Goal: Book appointment/travel/reservation

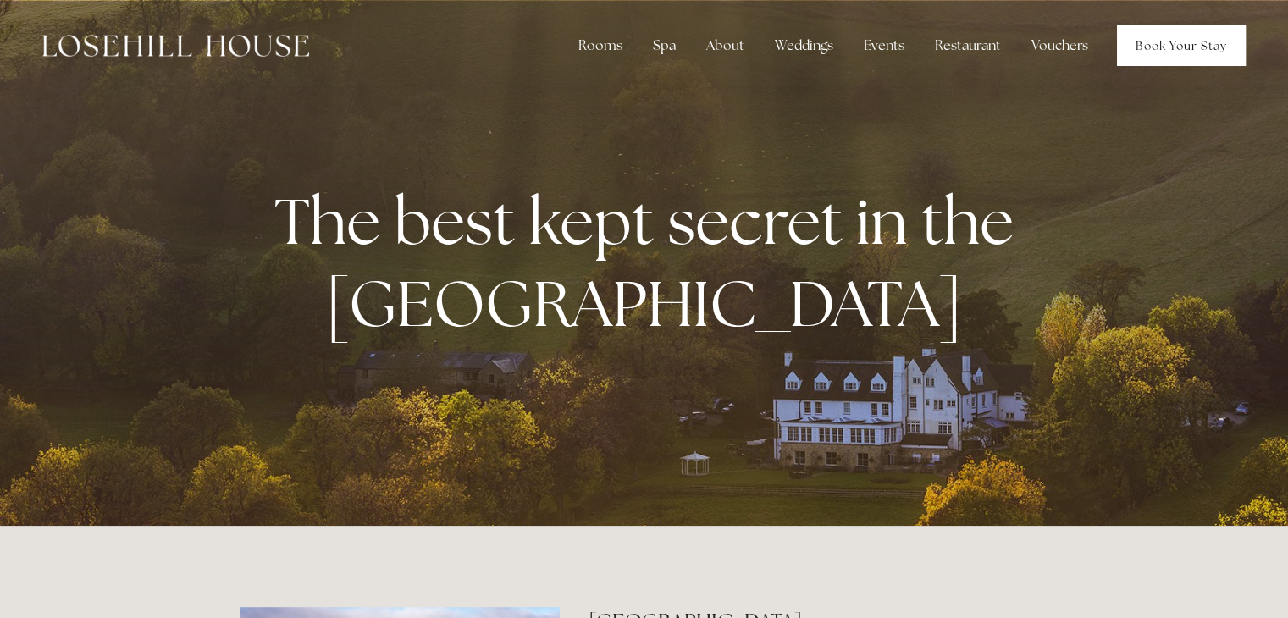
click at [1158, 44] on link "Book Your Stay" at bounding box center [1181, 45] width 129 height 41
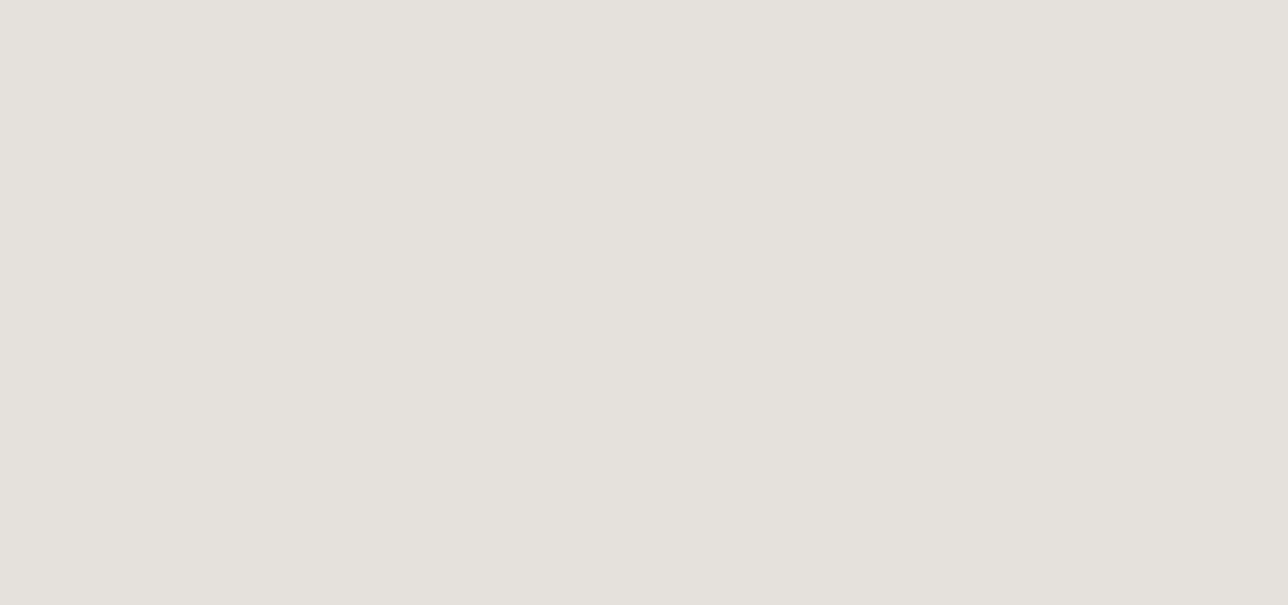
scroll to position [91, 0]
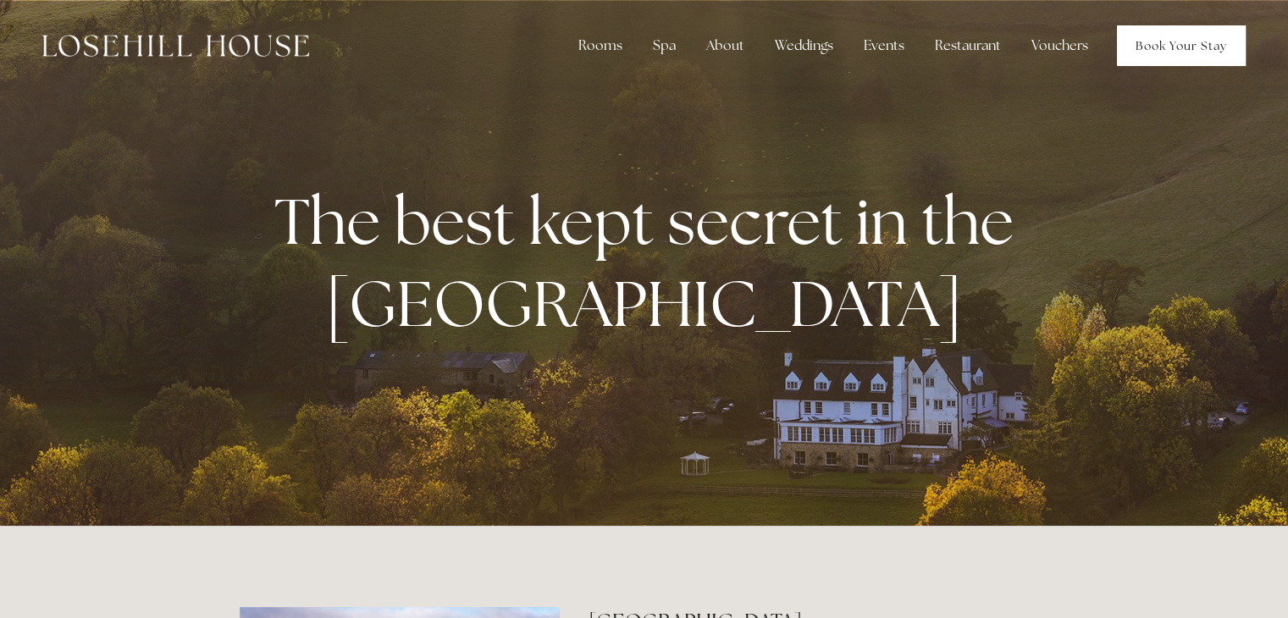
click at [1157, 46] on link "Book Your Stay" at bounding box center [1181, 45] width 129 height 41
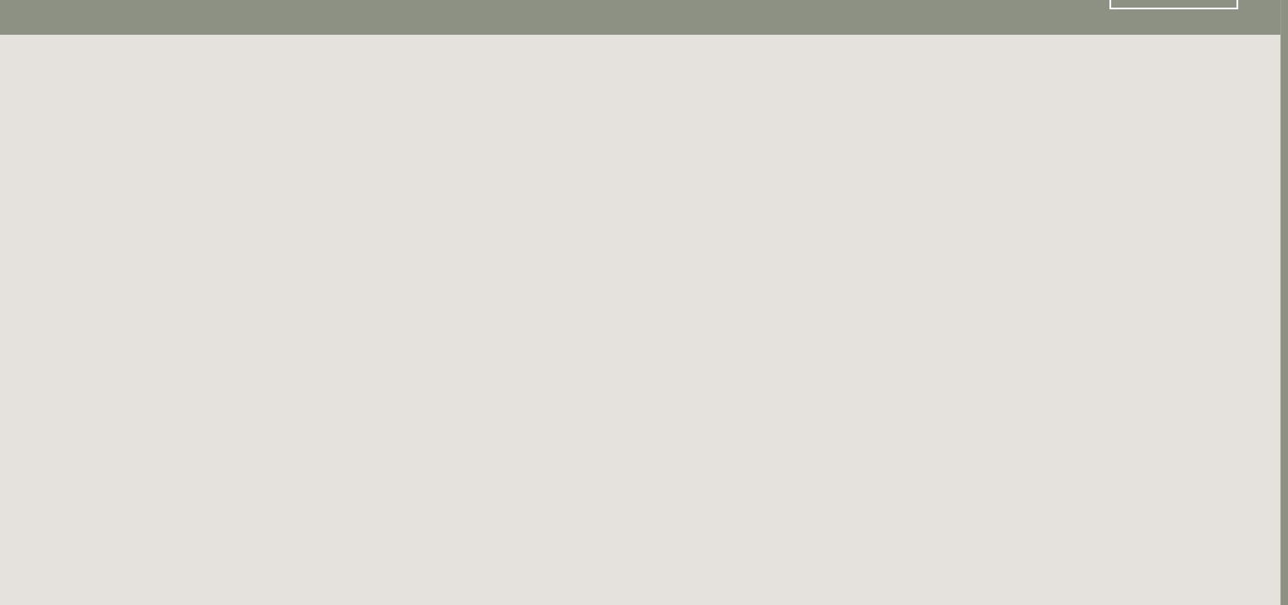
scroll to position [0, 8]
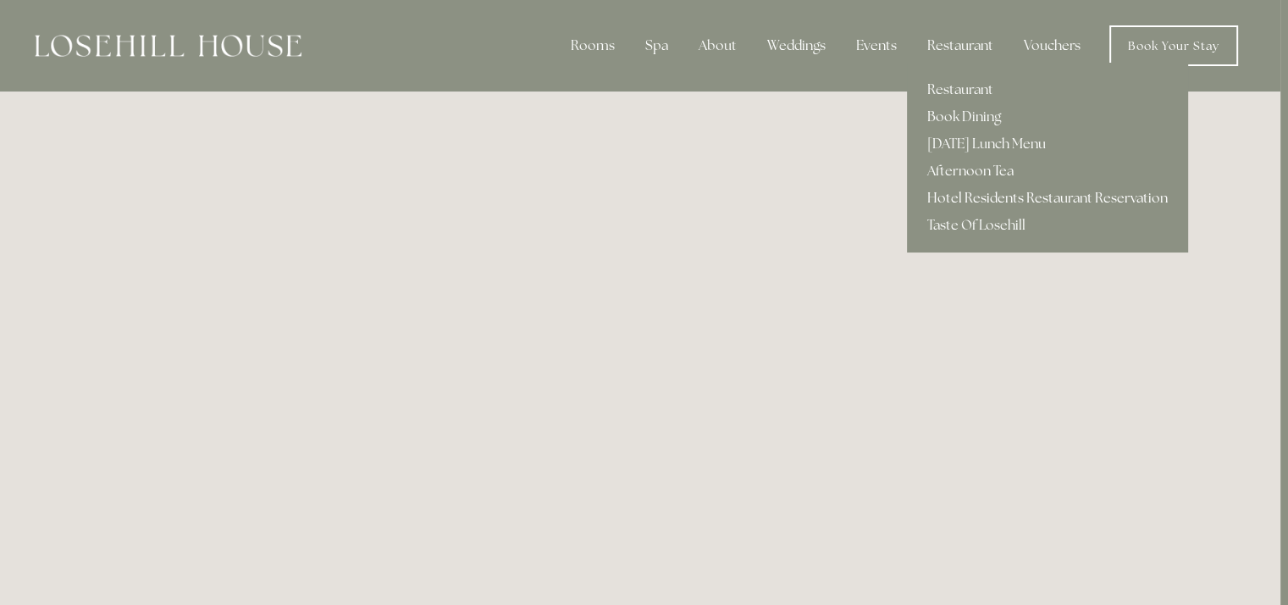
click at [970, 196] on link "Hotel Residents Restaurant Reservation" at bounding box center [1047, 198] width 281 height 27
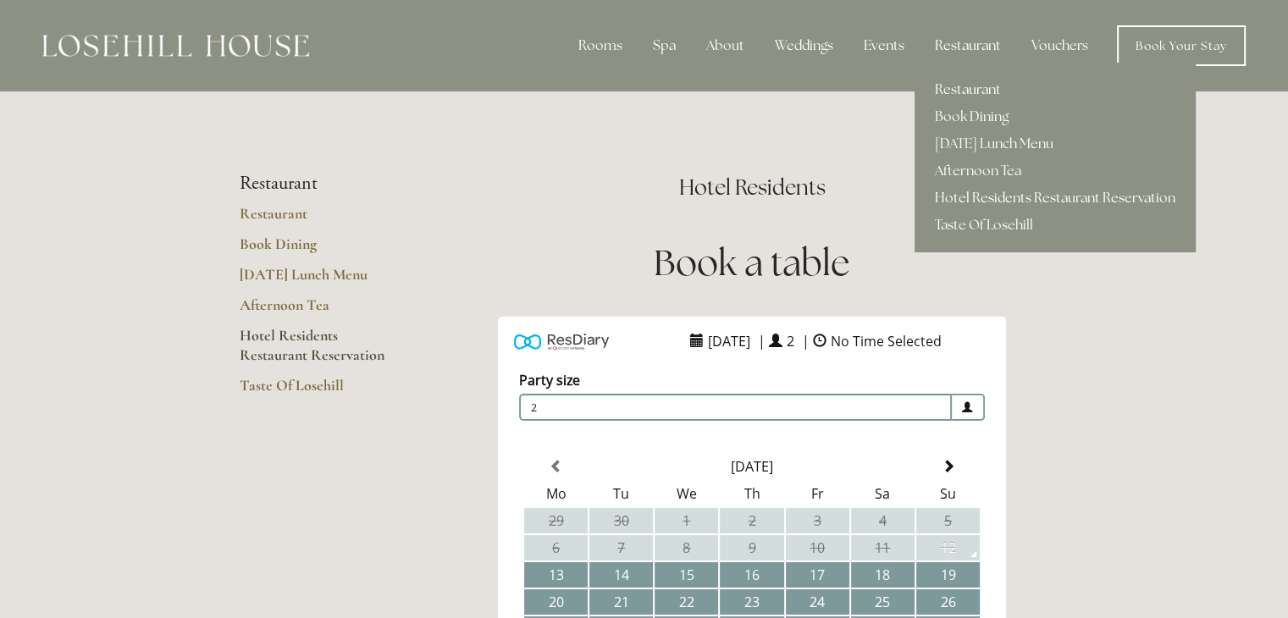
click at [969, 86] on link "Restaurant" at bounding box center [1055, 89] width 281 height 27
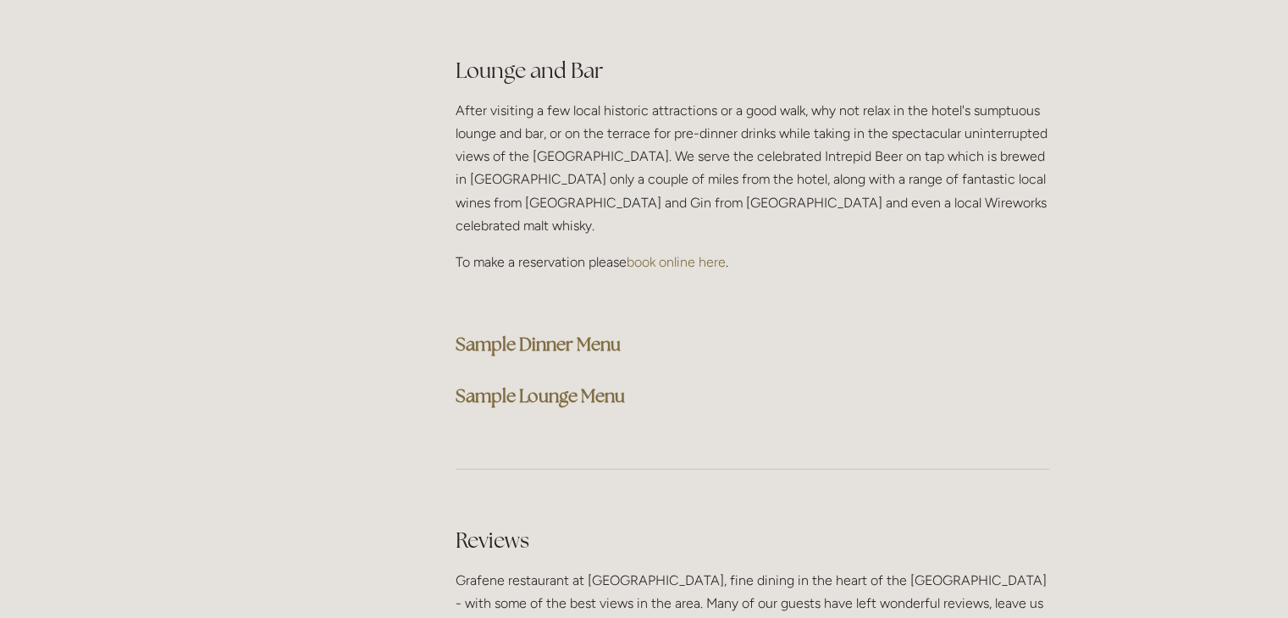
scroll to position [4366, 0]
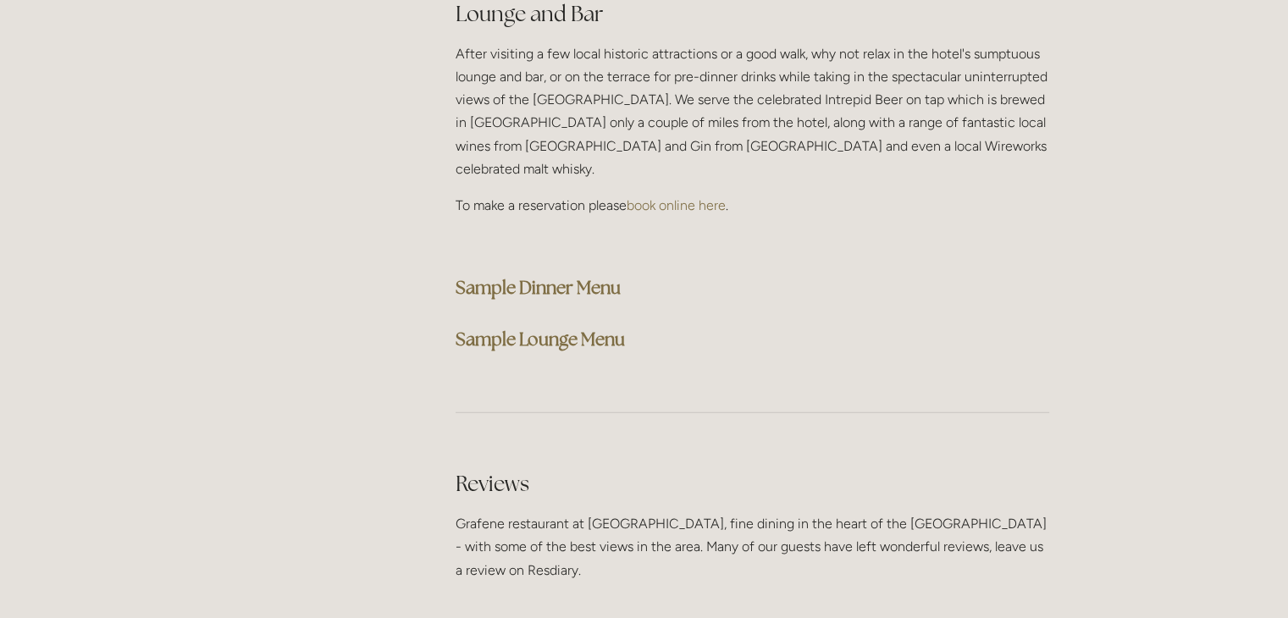
click at [573, 276] on strong "Sample Dinner Menu" at bounding box center [538, 287] width 165 height 23
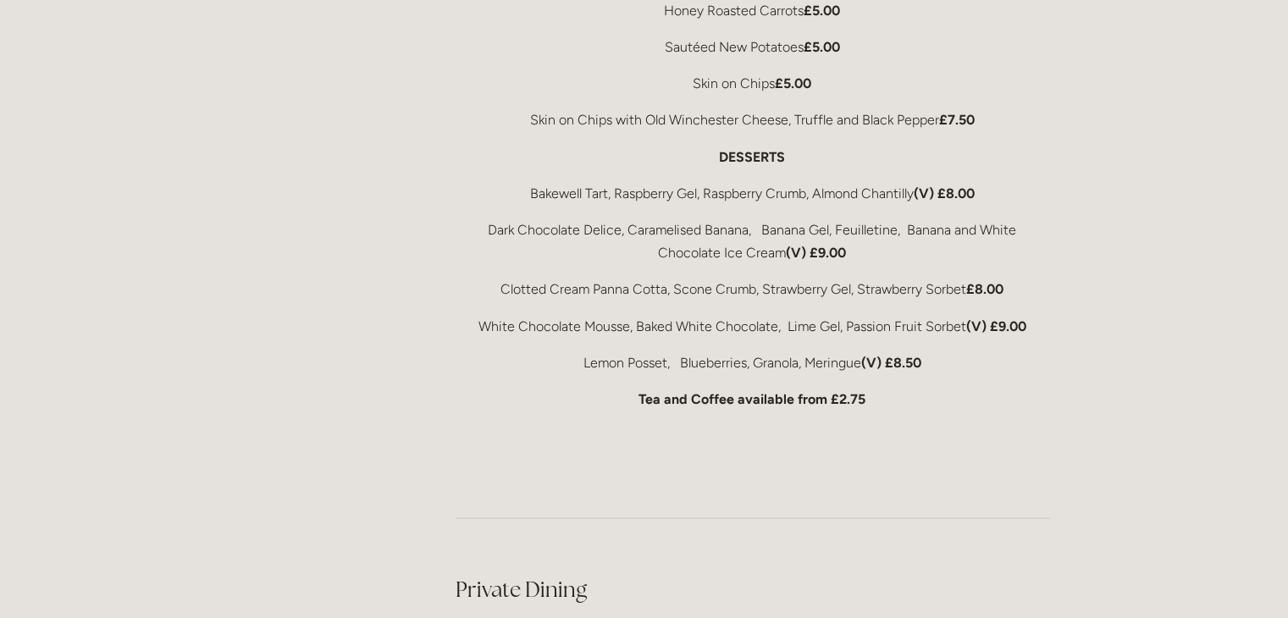
scroll to position [3553, 0]
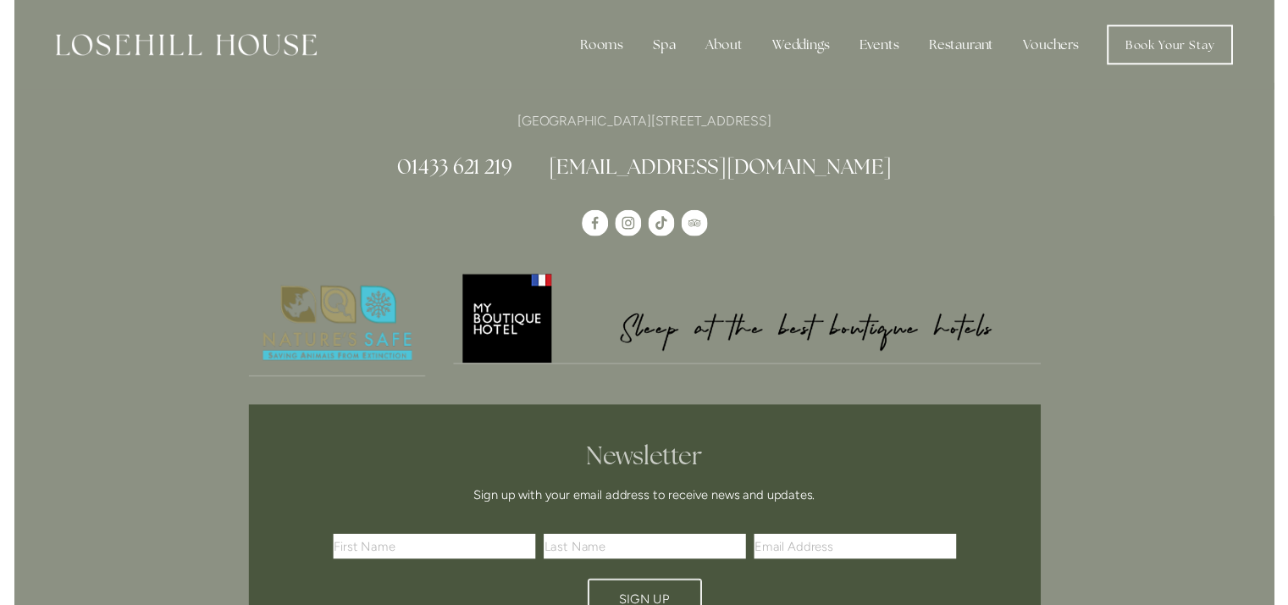
scroll to position [0, 8]
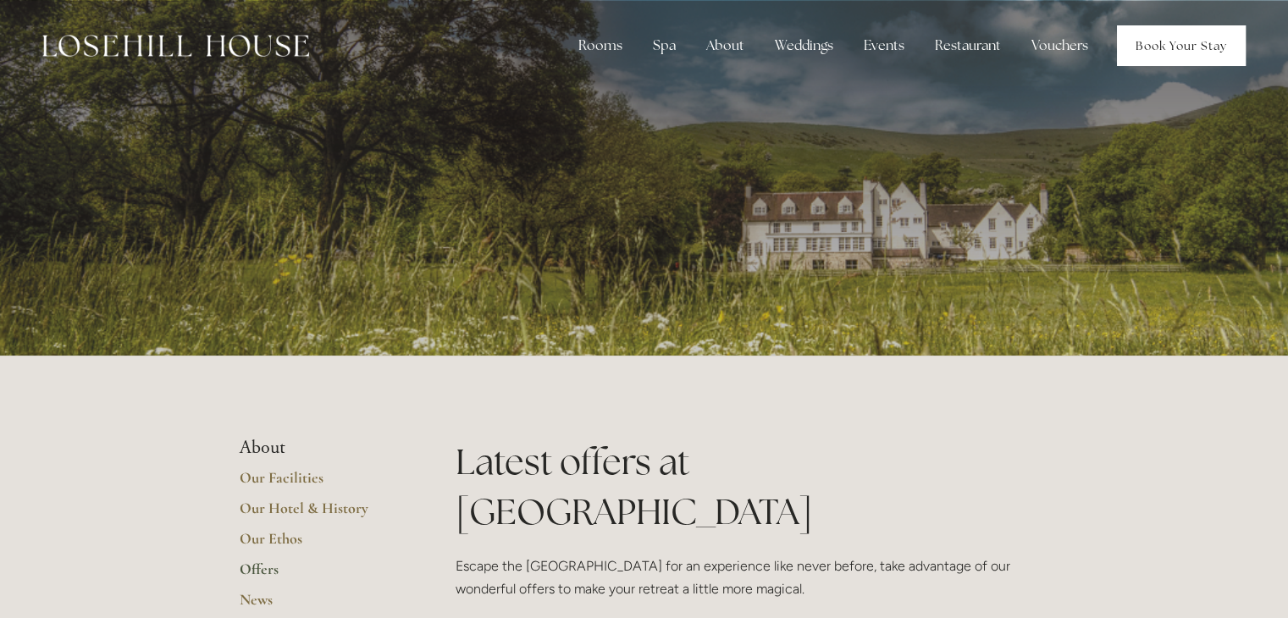
click at [1171, 48] on link "Book Your Stay" at bounding box center [1181, 45] width 129 height 41
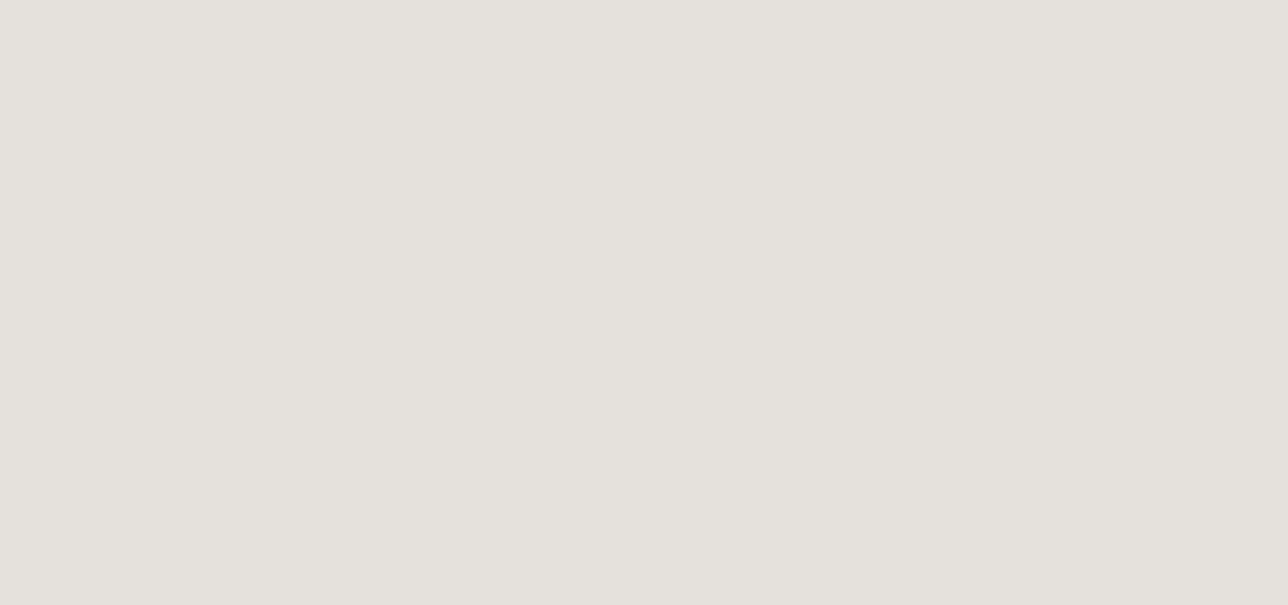
scroll to position [745, 0]
